Goal: Information Seeking & Learning: Learn about a topic

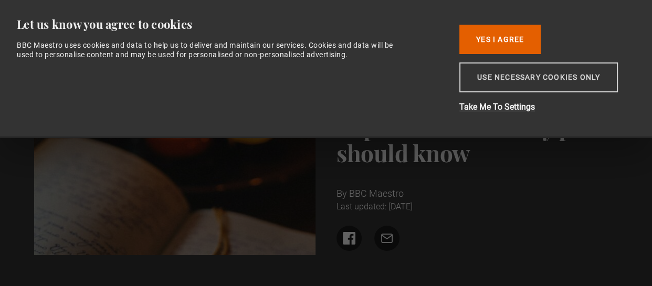
click at [504, 73] on button "Use necessary cookies only" at bounding box center [538, 77] width 158 height 30
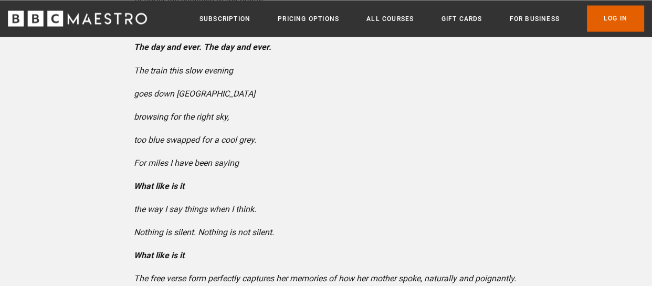
scroll to position [1726, 0]
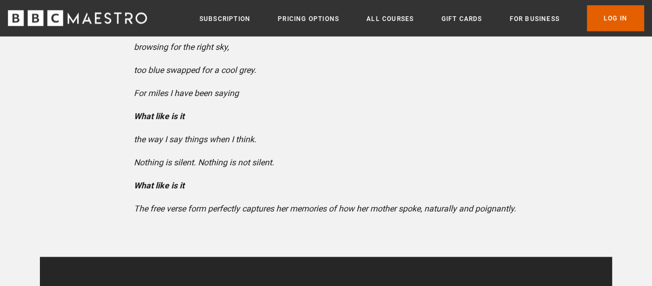
scroll to position [1793, 0]
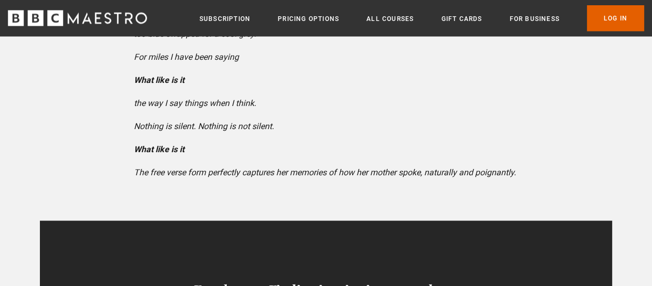
scroll to position [1831, 0]
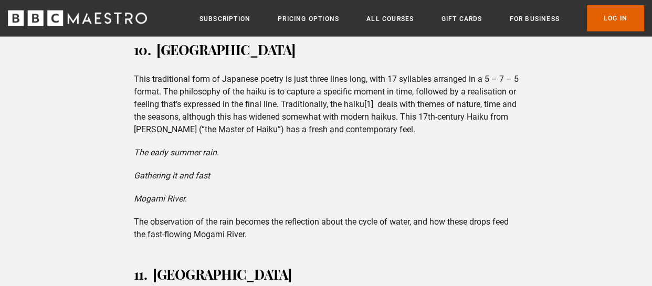
scroll to position [2277, 0]
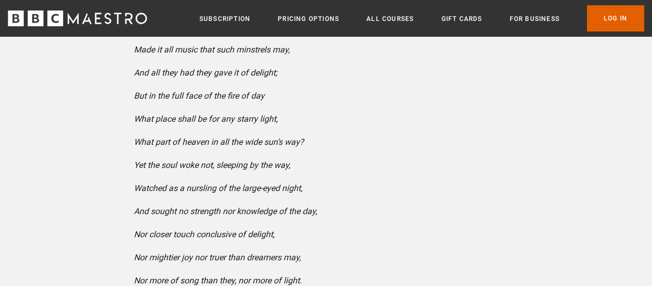
scroll to position [3616, 0]
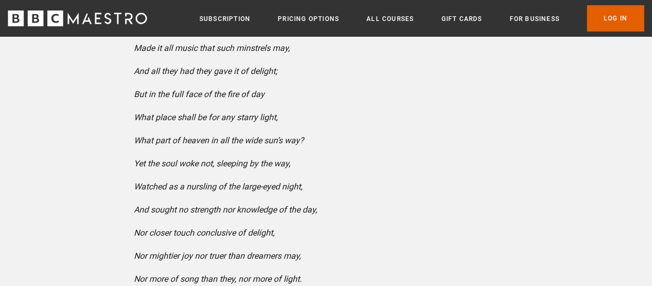
click at [502, 122] on p "What place shall be for any starry light," at bounding box center [326, 117] width 385 height 13
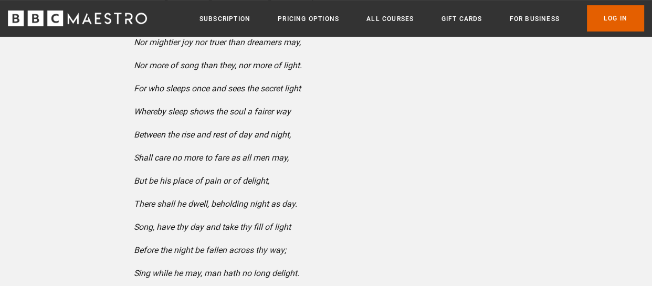
scroll to position [3832, 0]
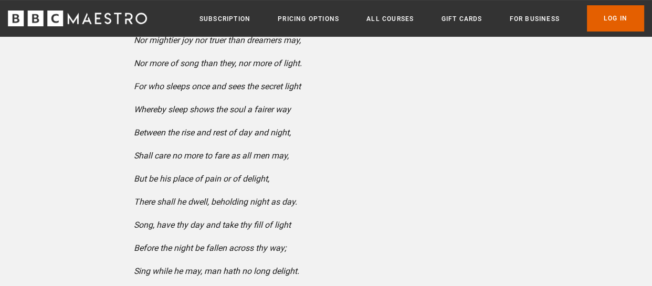
click at [502, 116] on p "Whereby sleep shows the soul a fairer way" at bounding box center [326, 109] width 385 height 13
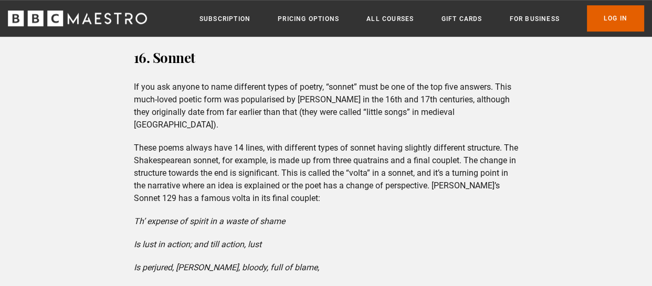
scroll to position [4135, 0]
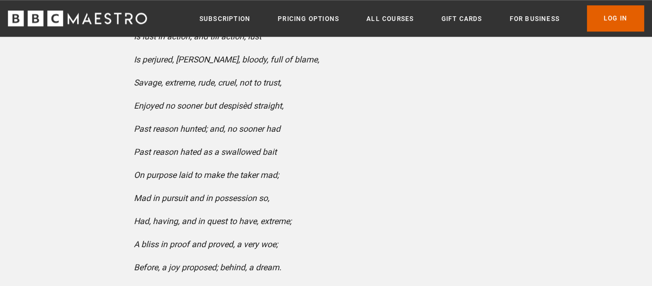
scroll to position [4345, 0]
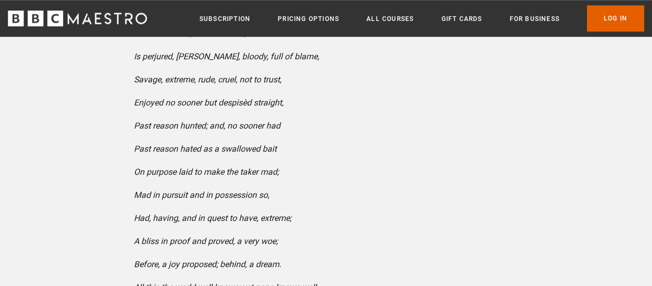
click at [326, 97] on p "Enjoyed no sooner but despisèd straight," at bounding box center [326, 103] width 385 height 13
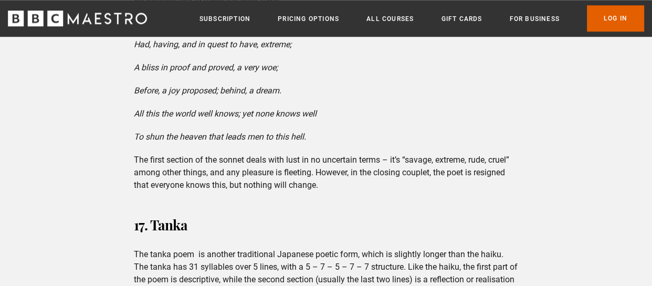
scroll to position [4516, 0]
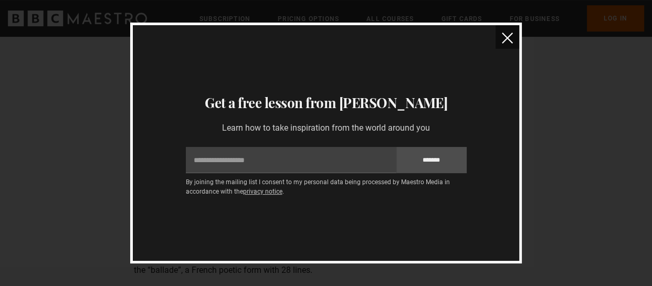
scroll to position [431, 0]
click at [506, 32] on button "close" at bounding box center [507, 37] width 24 height 24
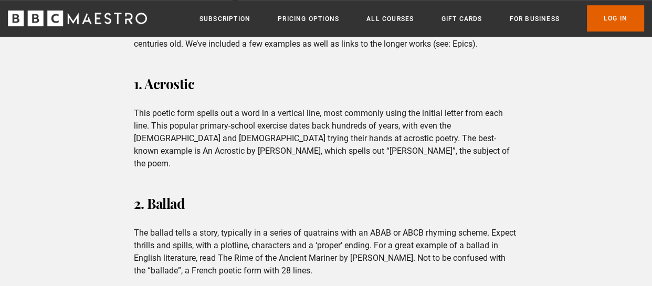
scroll to position [0, 0]
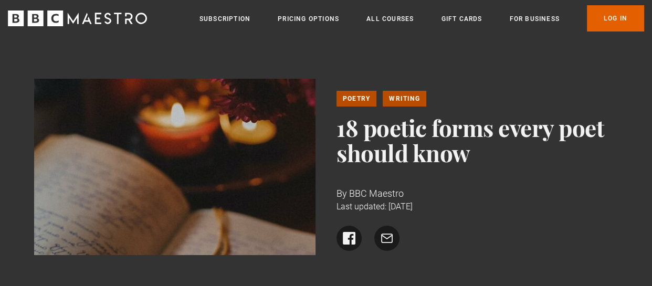
click at [405, 162] on h1 "18 poetic forms every poet should know" at bounding box center [477, 140] width 282 height 50
click at [432, 67] on div "Poetry Writing 18 poetic forms every poet should know By BBC Maestro Last updat…" at bounding box center [326, 171] width 652 height 269
